Goal: Information Seeking & Learning: Learn about a topic

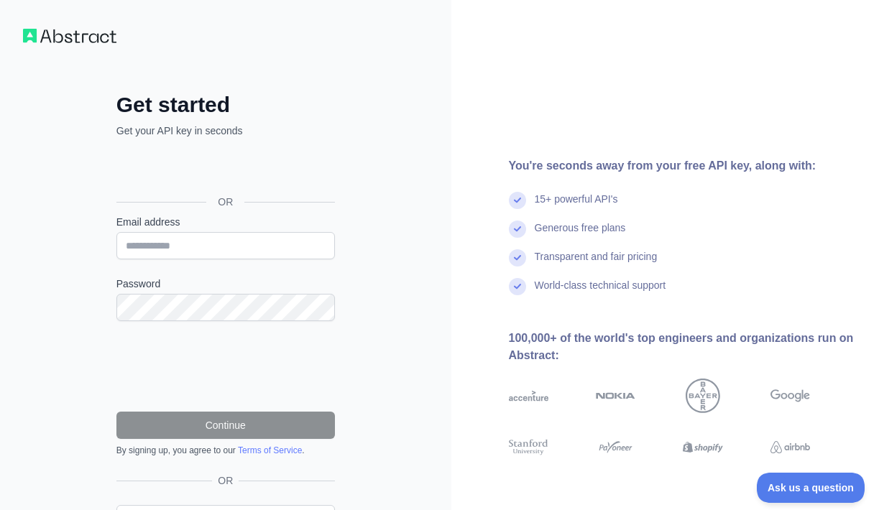
click at [259, 168] on div "Войти с аккаунтом Google (откроется в новой вкладке)" at bounding box center [224, 170] width 216 height 32
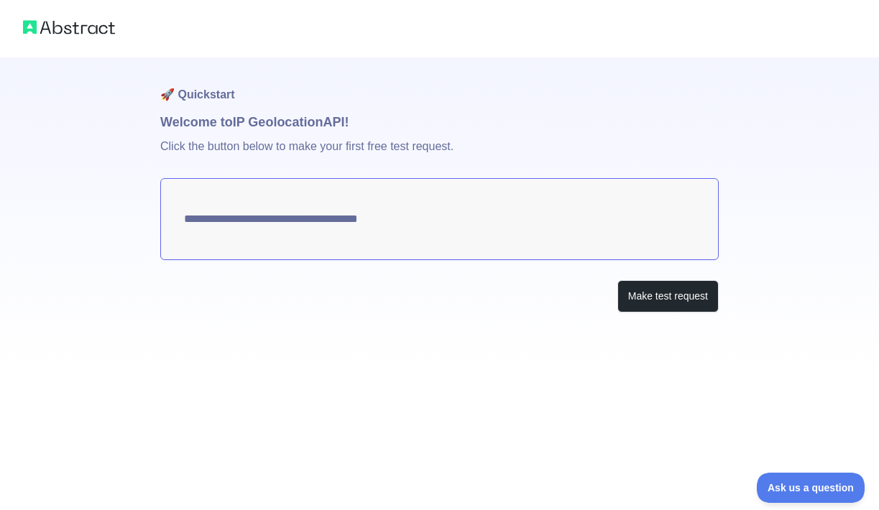
type textarea "**********"
click at [677, 292] on button "Make test request" at bounding box center [668, 296] width 101 height 32
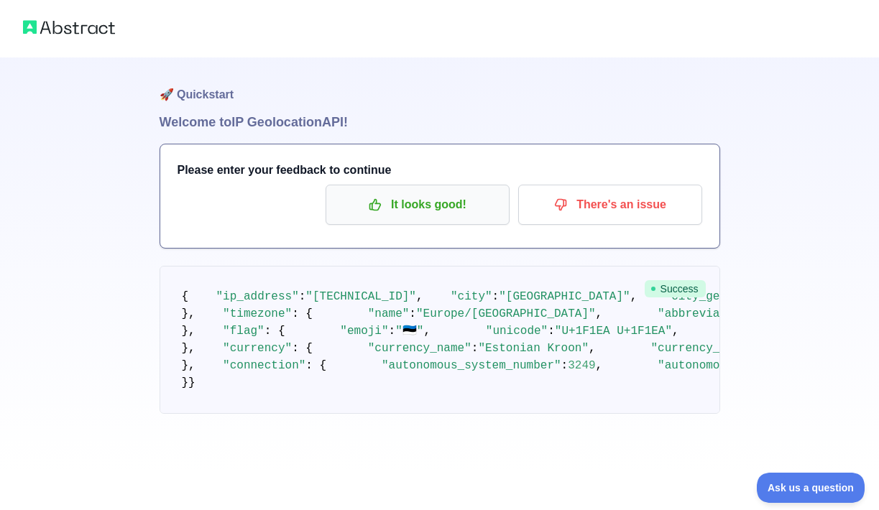
click at [434, 210] on p "It looks good!" at bounding box center [417, 205] width 162 height 24
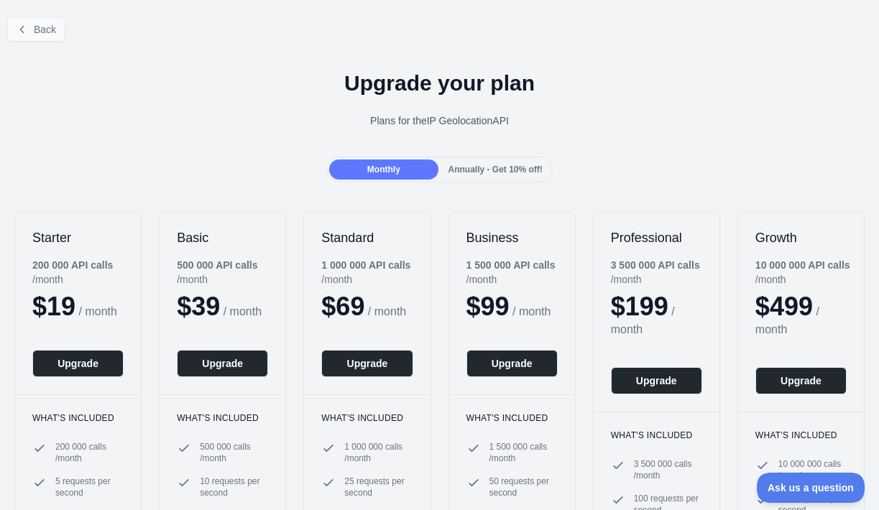
click at [43, 37] on button "Back" at bounding box center [36, 29] width 58 height 24
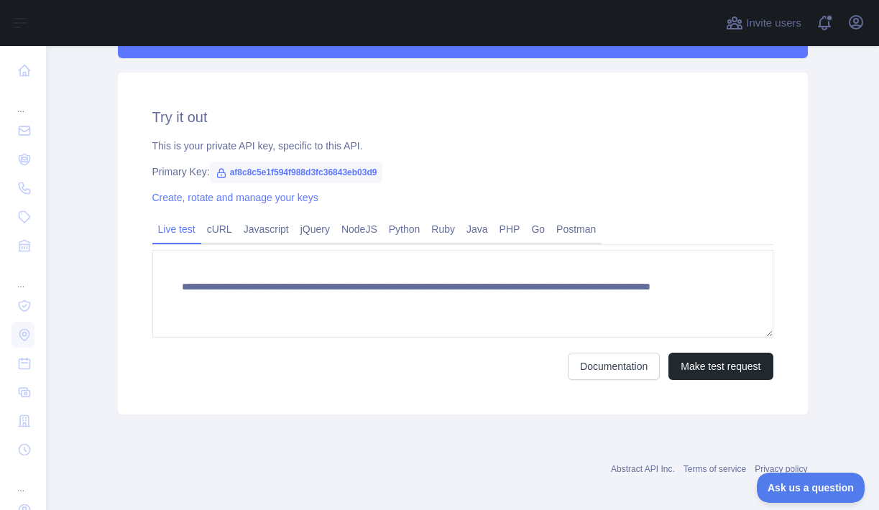
scroll to position [436, 0]
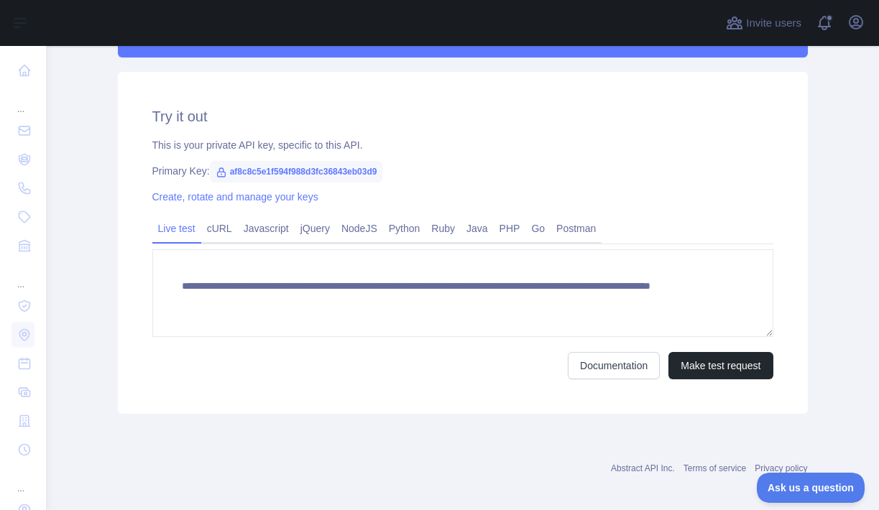
click at [241, 214] on div "**********" at bounding box center [463, 243] width 690 height 342
click at [236, 214] on div "**********" at bounding box center [463, 243] width 690 height 342
click at [222, 226] on link "cURL" at bounding box center [219, 228] width 37 height 23
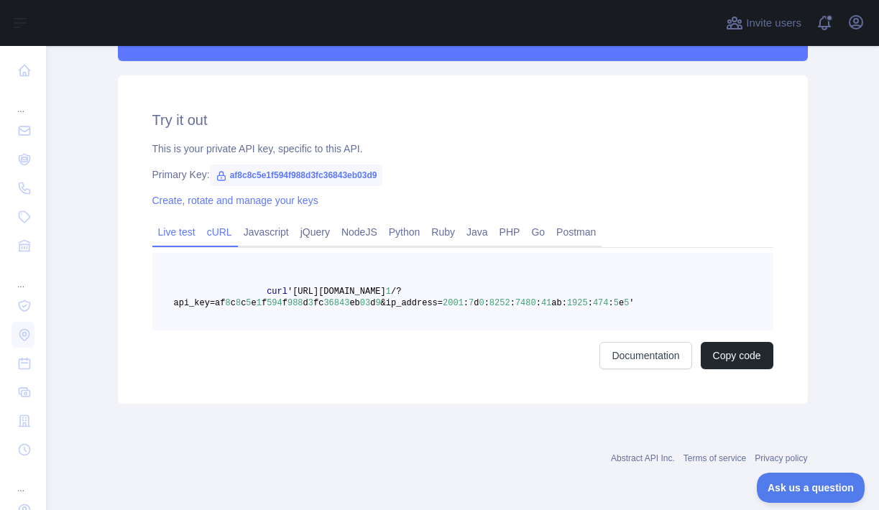
click at [189, 234] on link "Live test" at bounding box center [176, 232] width 49 height 23
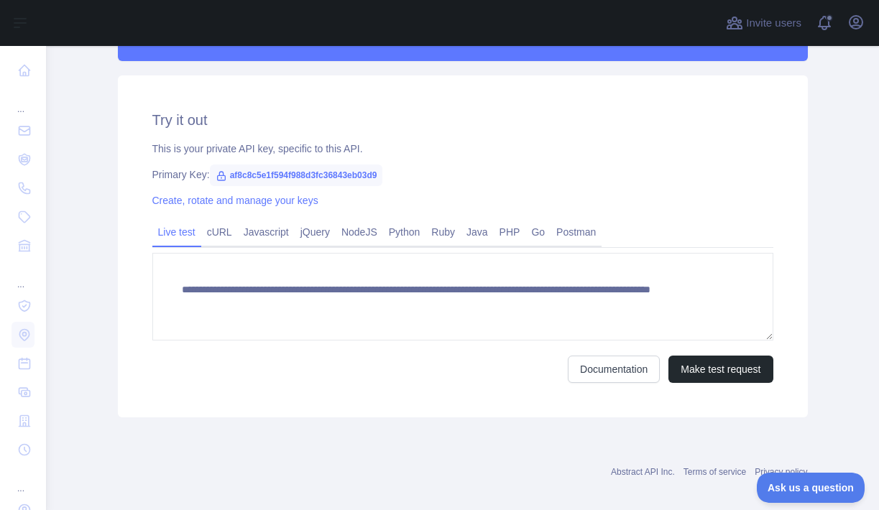
click at [283, 174] on span "af8c8c5e1f594f988d3fc36843eb03d9" at bounding box center [296, 176] width 173 height 22
drag, startPoint x: 231, startPoint y: 175, endPoint x: 408, endPoint y: 175, distance: 176.9
click at [408, 175] on div "Primary Key: af8c8c5e1f594f988d3fc36843eb03d9" at bounding box center [462, 175] width 621 height 14
copy div "af8c8c5e1f594f988d3fc36843eb03d9"
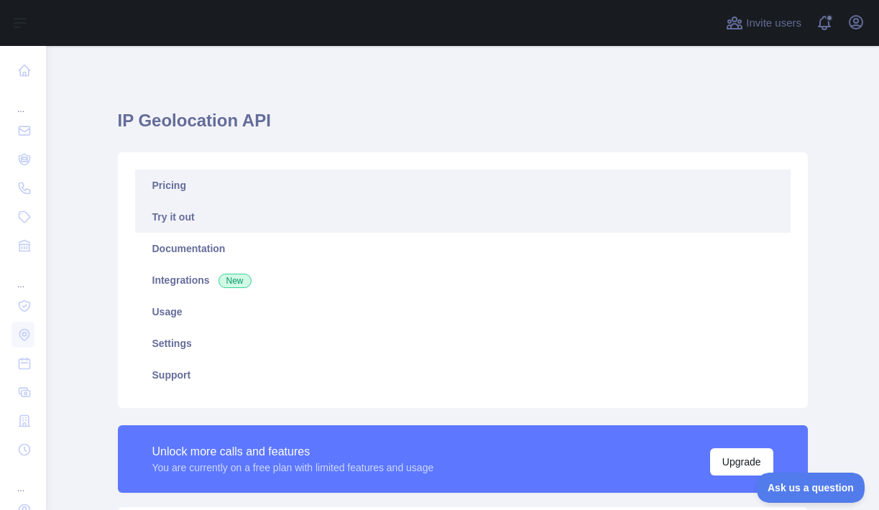
scroll to position [0, 0]
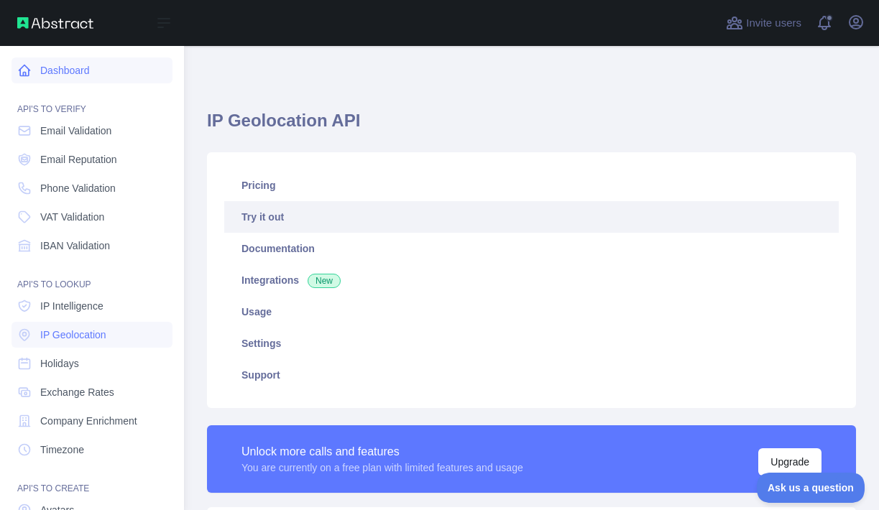
click at [24, 68] on icon at bounding box center [24, 70] width 14 height 14
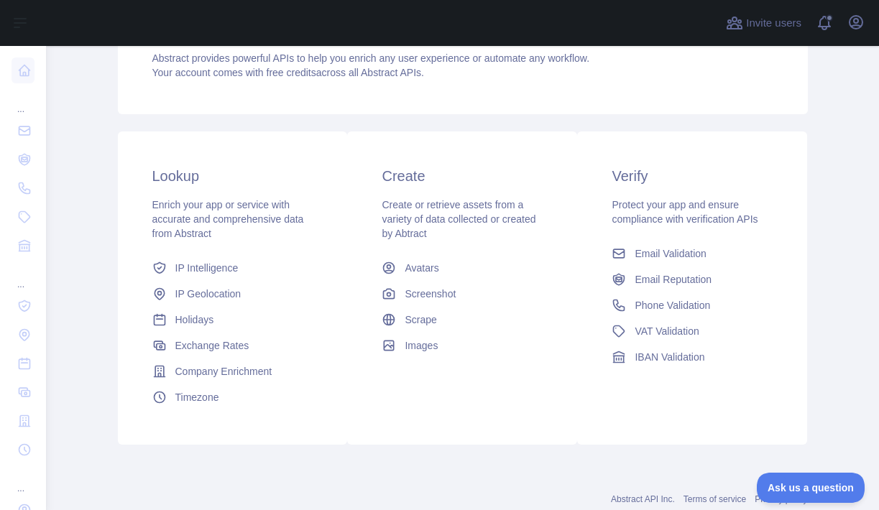
scroll to position [168, 0]
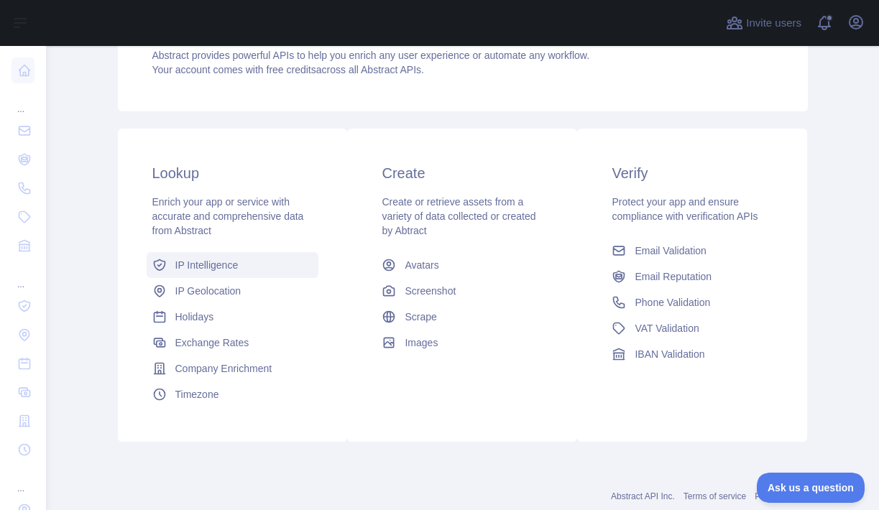
click at [213, 272] on link "IP Intelligence" at bounding box center [233, 265] width 173 height 26
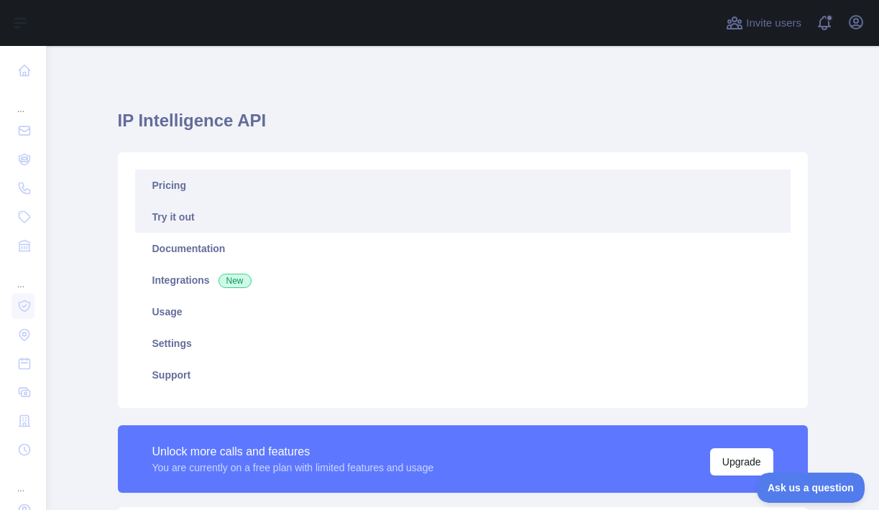
click at [202, 193] on link "Pricing" at bounding box center [463, 186] width 656 height 32
click at [204, 229] on link "Try it out" at bounding box center [463, 217] width 656 height 32
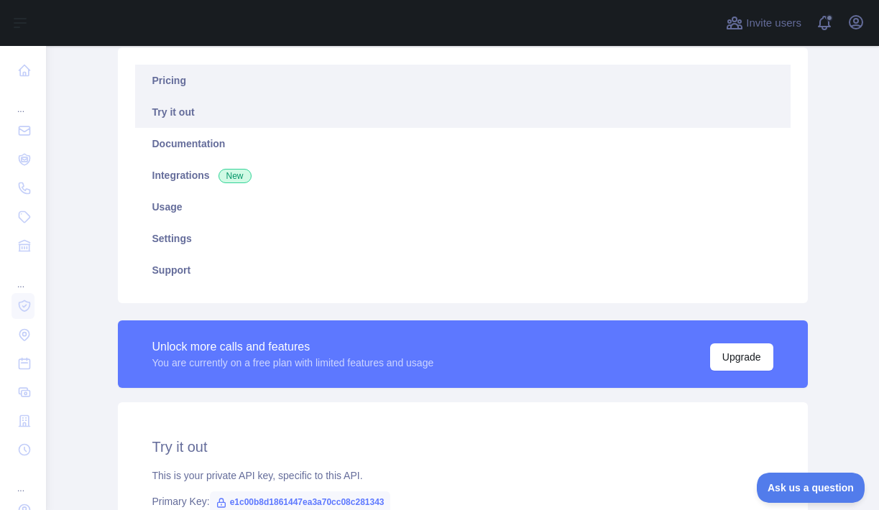
scroll to position [119, 0]
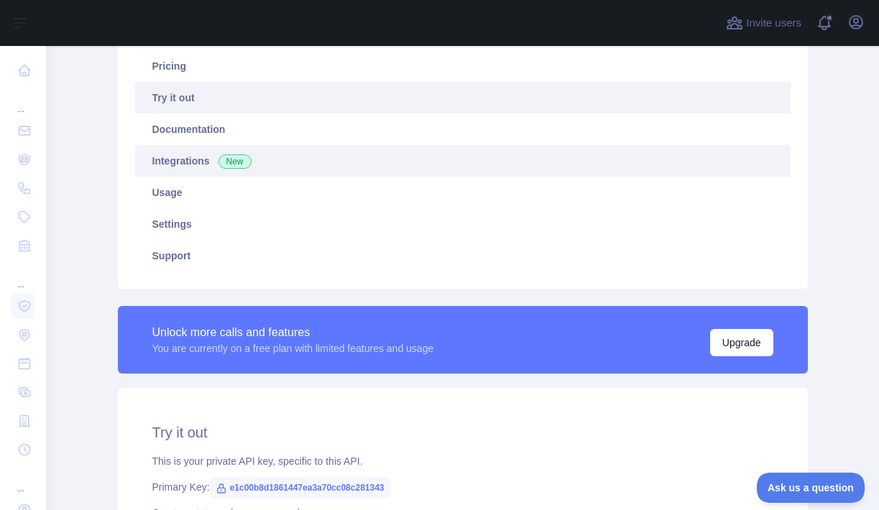
click at [219, 159] on span "New" at bounding box center [235, 162] width 33 height 14
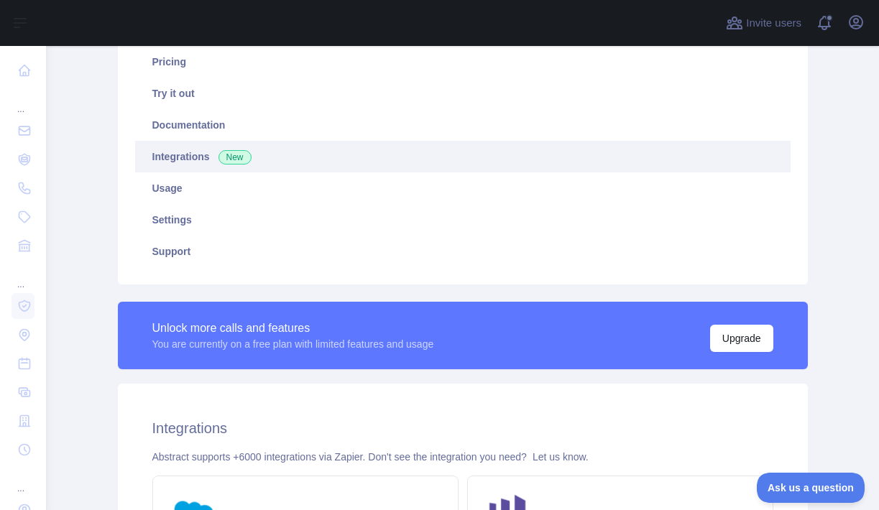
scroll to position [83, 0]
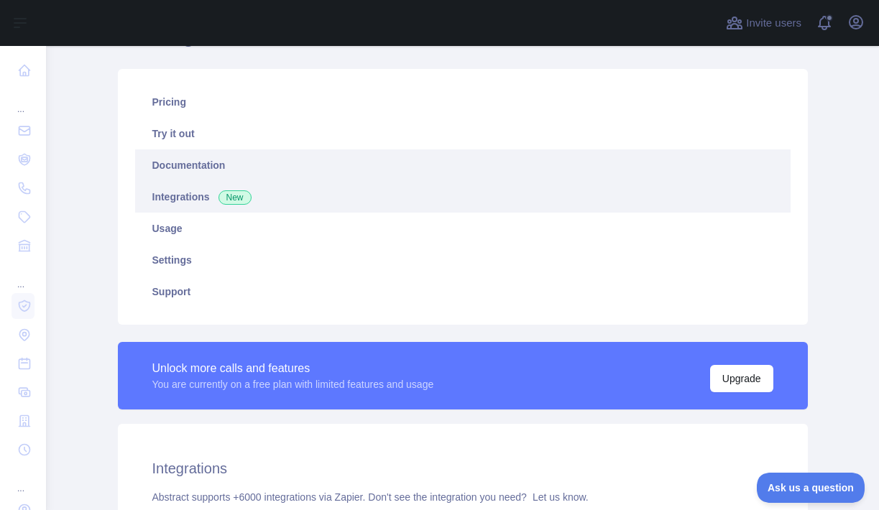
click at [224, 150] on link "Documentation" at bounding box center [463, 166] width 656 height 32
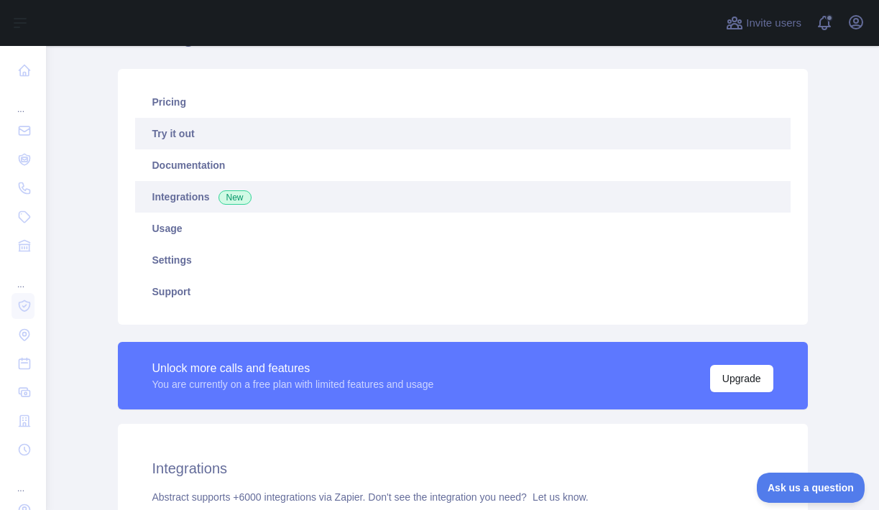
click at [343, 142] on link "Try it out" at bounding box center [463, 134] width 656 height 32
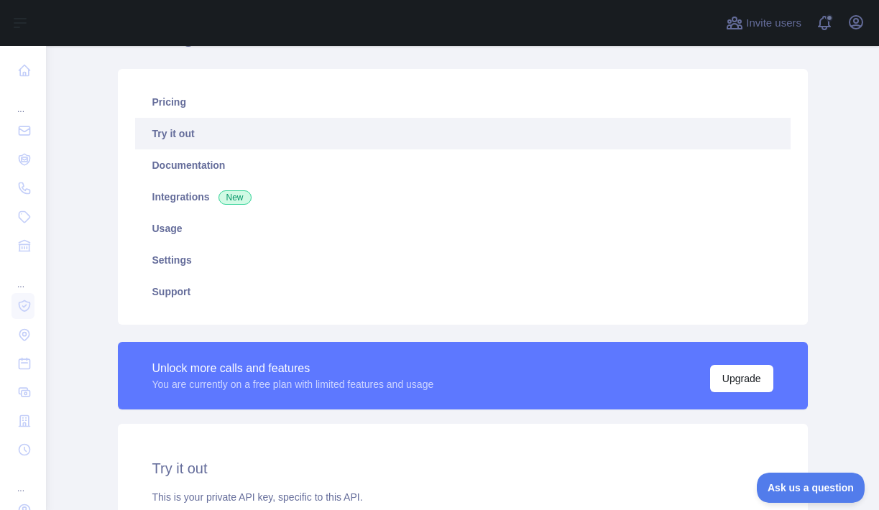
type textarea "**********"
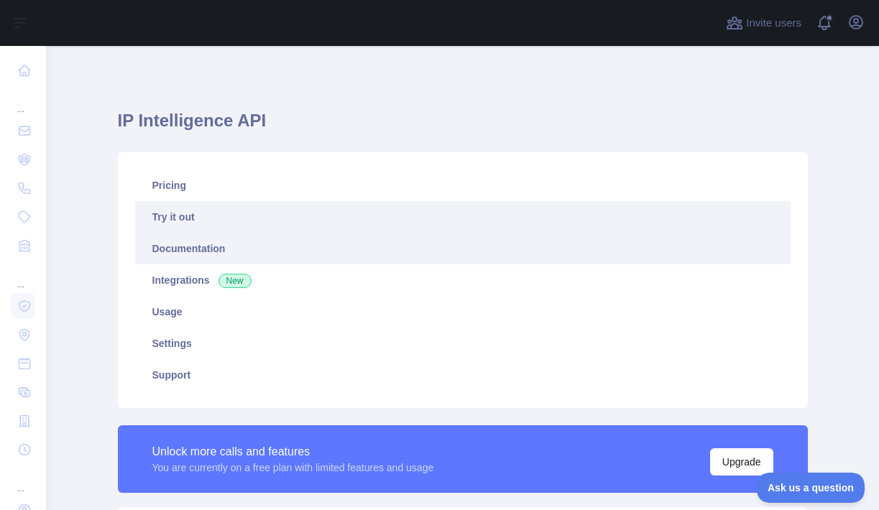
click at [233, 253] on link "Documentation" at bounding box center [463, 249] width 656 height 32
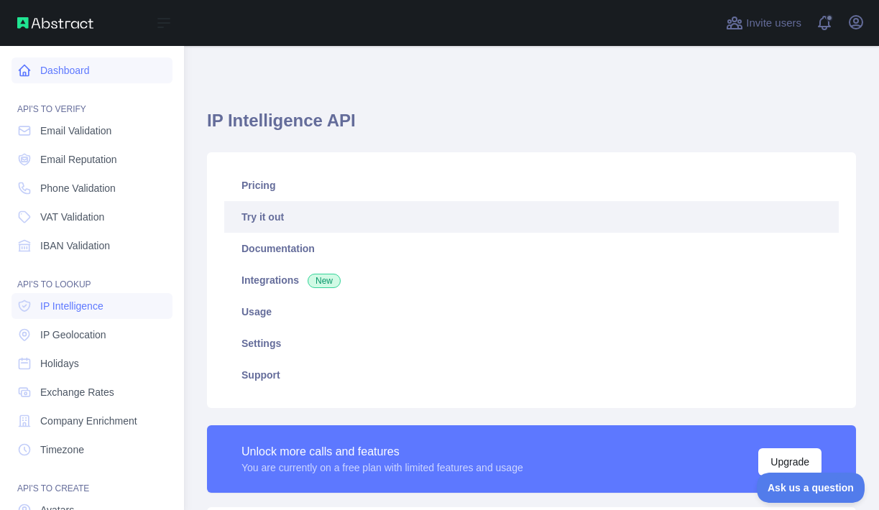
click at [73, 71] on link "Dashboard" at bounding box center [92, 71] width 161 height 26
